Goal: Information Seeking & Learning: Learn about a topic

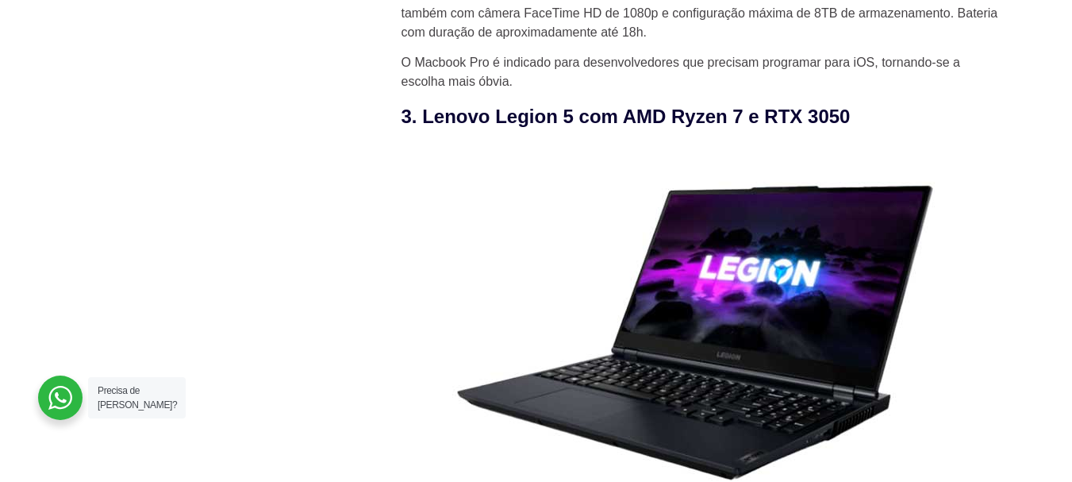
scroll to position [3094, 0]
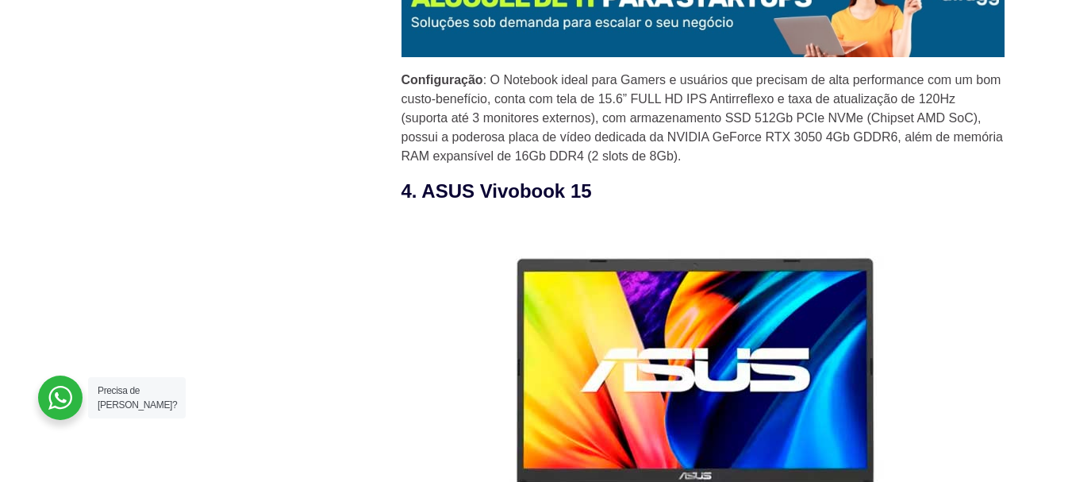
scroll to position [3412, 0]
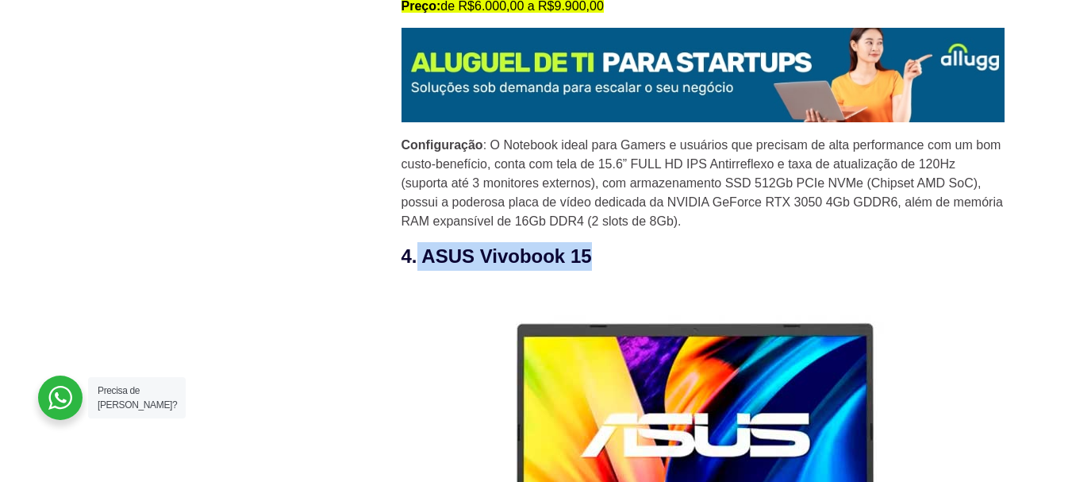
drag, startPoint x: 595, startPoint y: 259, endPoint x: 416, endPoint y: 250, distance: 179.6
click at [416, 250] on h3 "4. ASUS Vivobook 15" at bounding box center [702, 256] width 603 height 29
copy h3 "ASUS Vivobook 15"
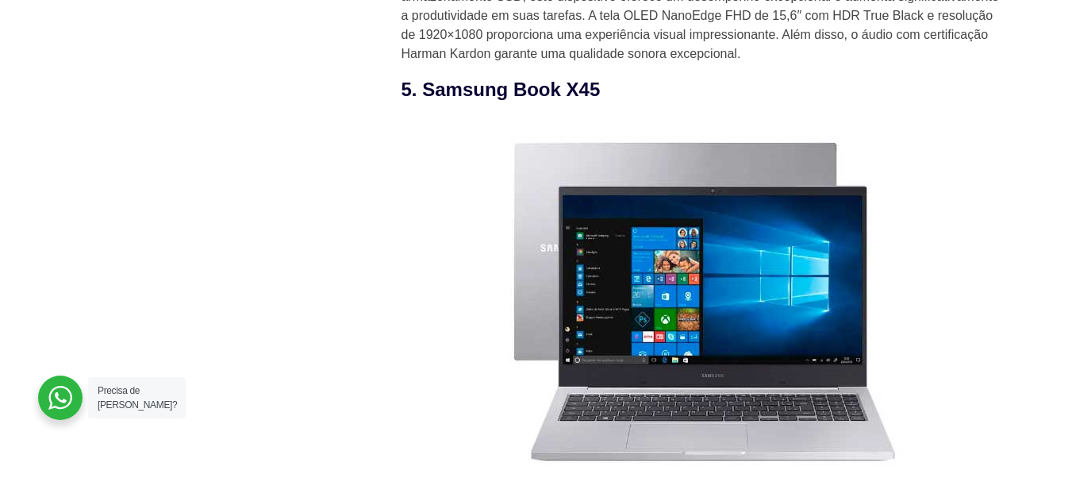
scroll to position [4126, 0]
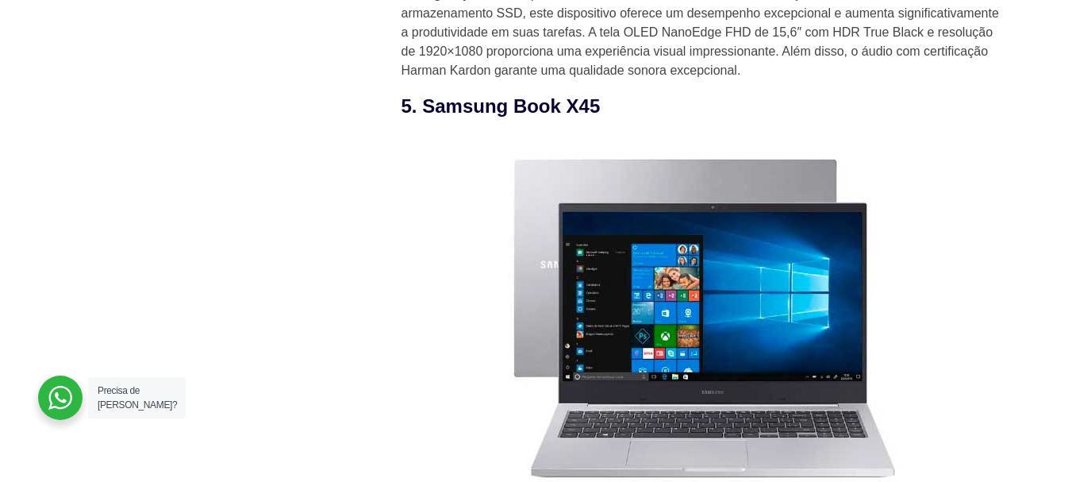
drag, startPoint x: 603, startPoint y: 115, endPoint x: 428, endPoint y: 116, distance: 175.3
click at [428, 116] on h3 "5. Samsung Book X45" at bounding box center [702, 106] width 603 height 29
copy h3 "Samsung Book X45"
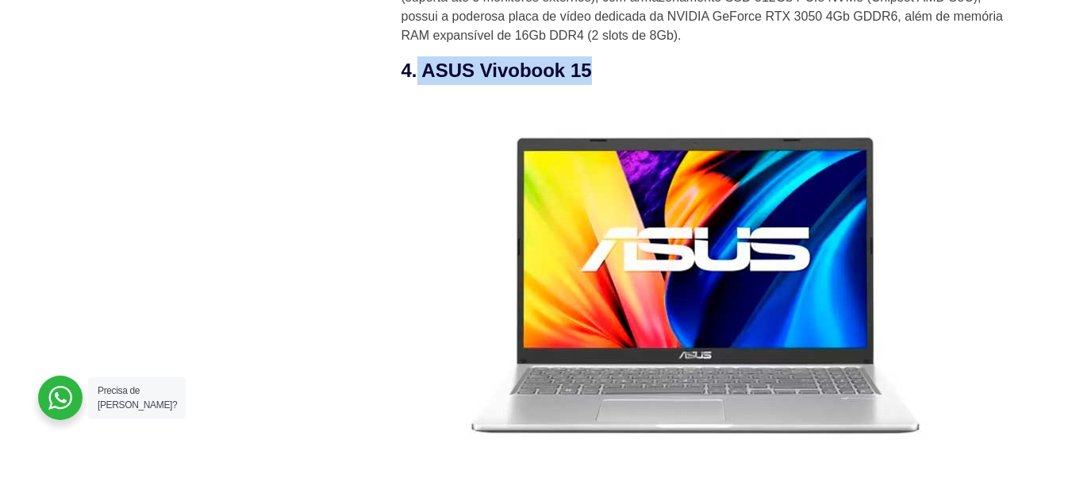
scroll to position [3570, 0]
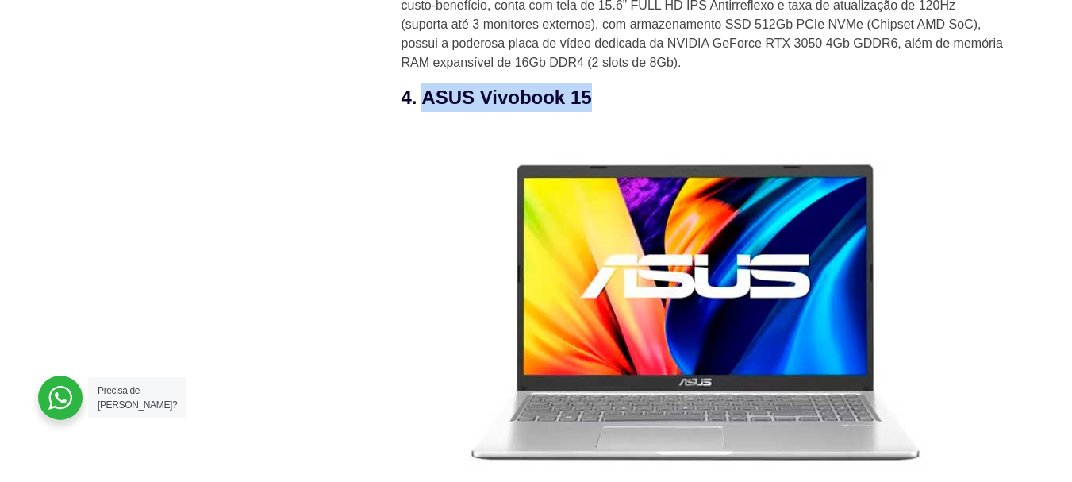
drag, startPoint x: 424, startPoint y: 99, endPoint x: 605, endPoint y: 94, distance: 181.0
click at [605, 94] on h3 "4. ASUS Vivobook 15" at bounding box center [702, 97] width 603 height 29
copy h3 "ASUS Vivobook 15"
